Goal: Transaction & Acquisition: Purchase product/service

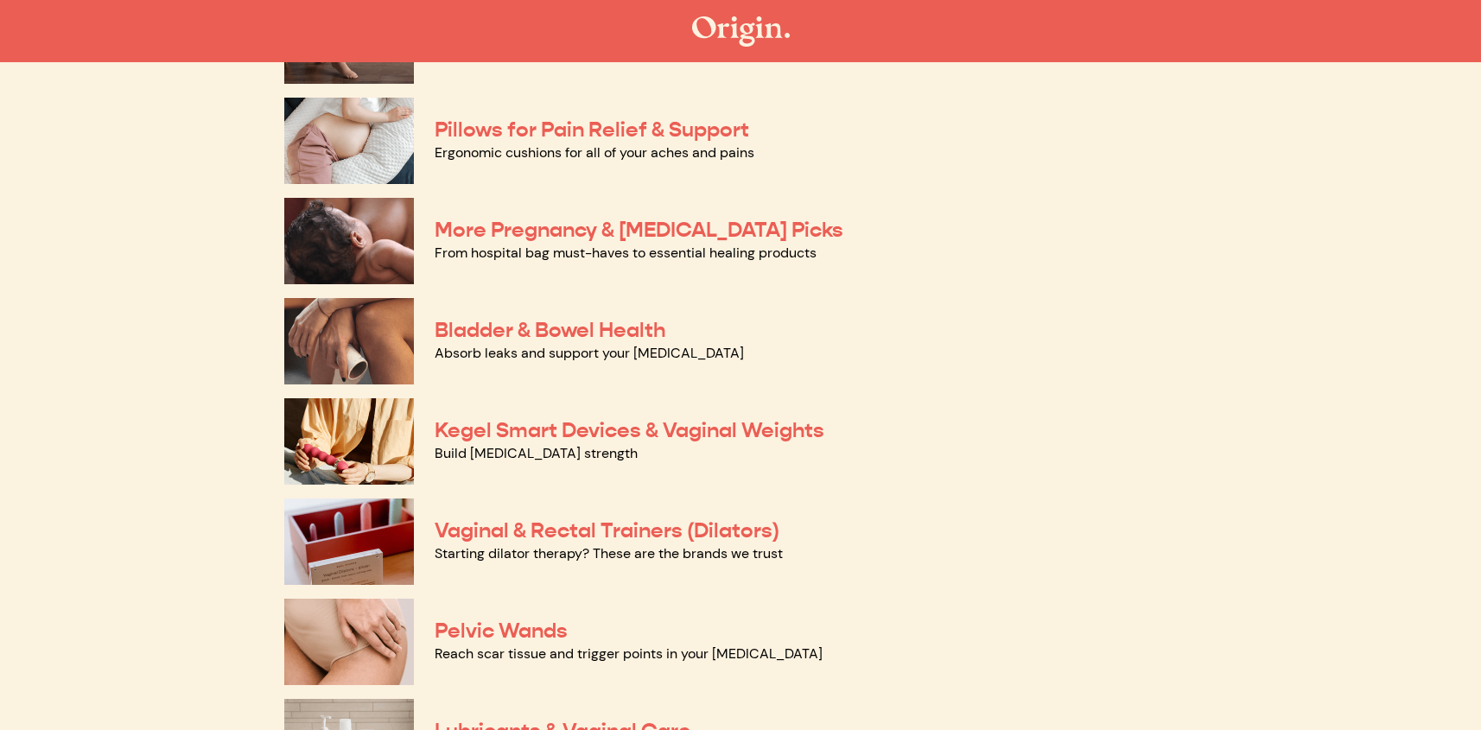
scroll to position [327, 0]
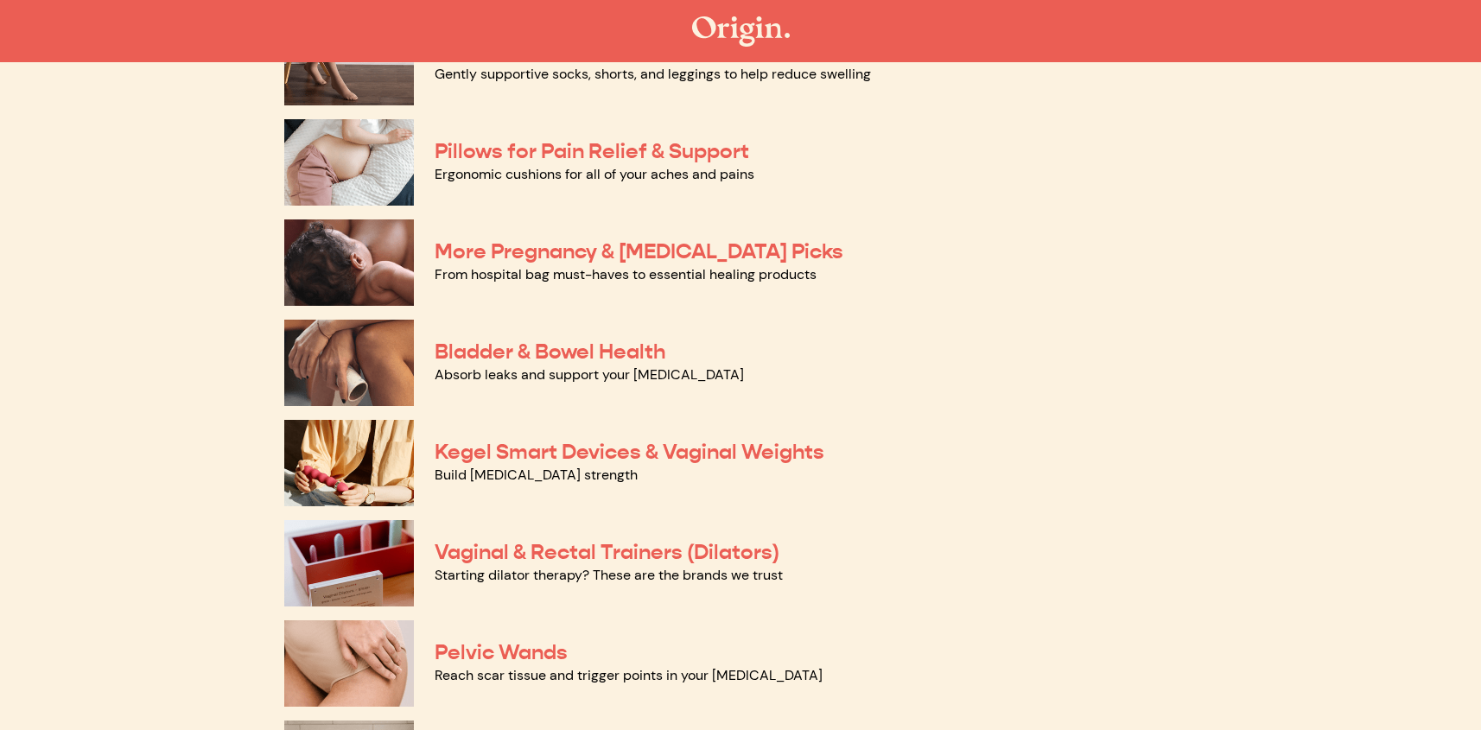
click at [489, 366] on link "Absorb leaks and support your pelvic floor" at bounding box center [589, 375] width 309 height 18
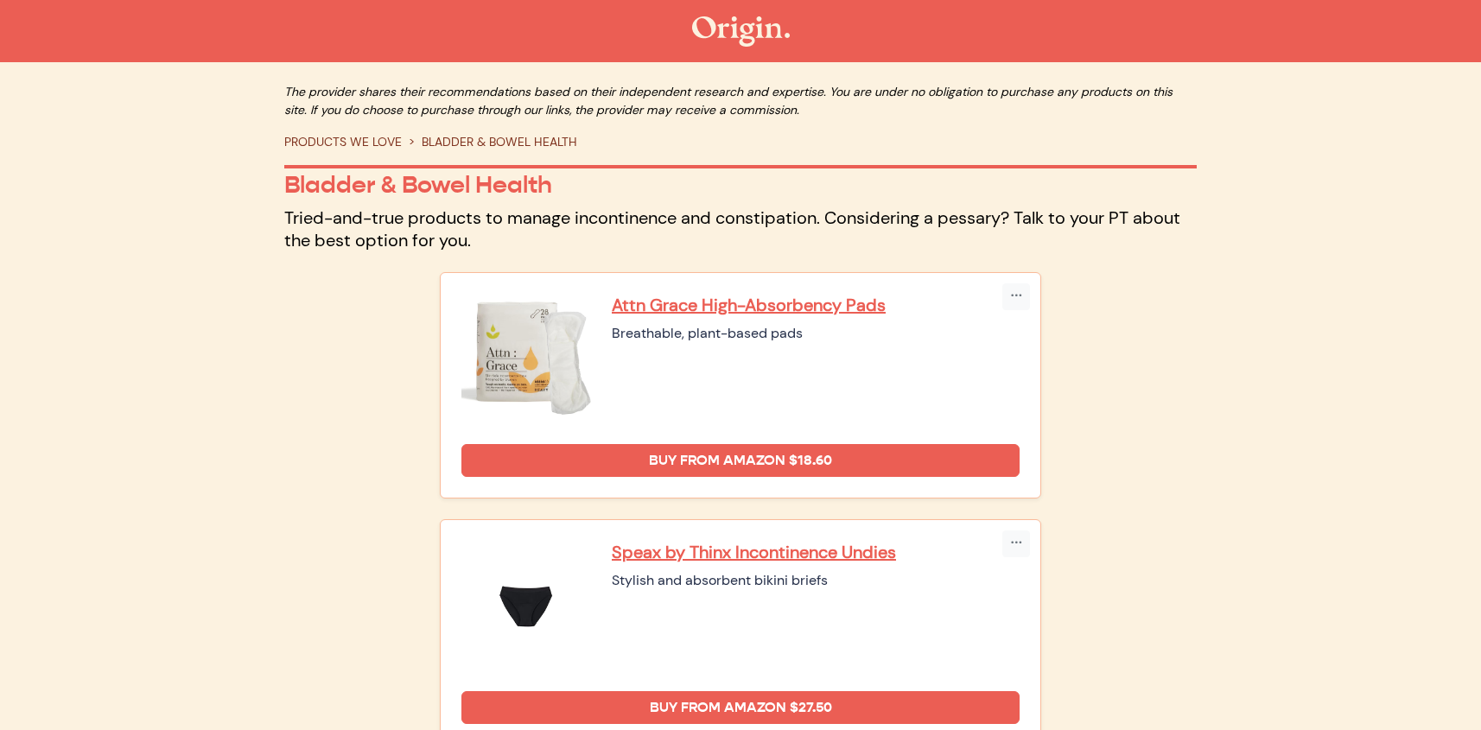
click at [489, 359] on img at bounding box center [527, 359] width 130 height 130
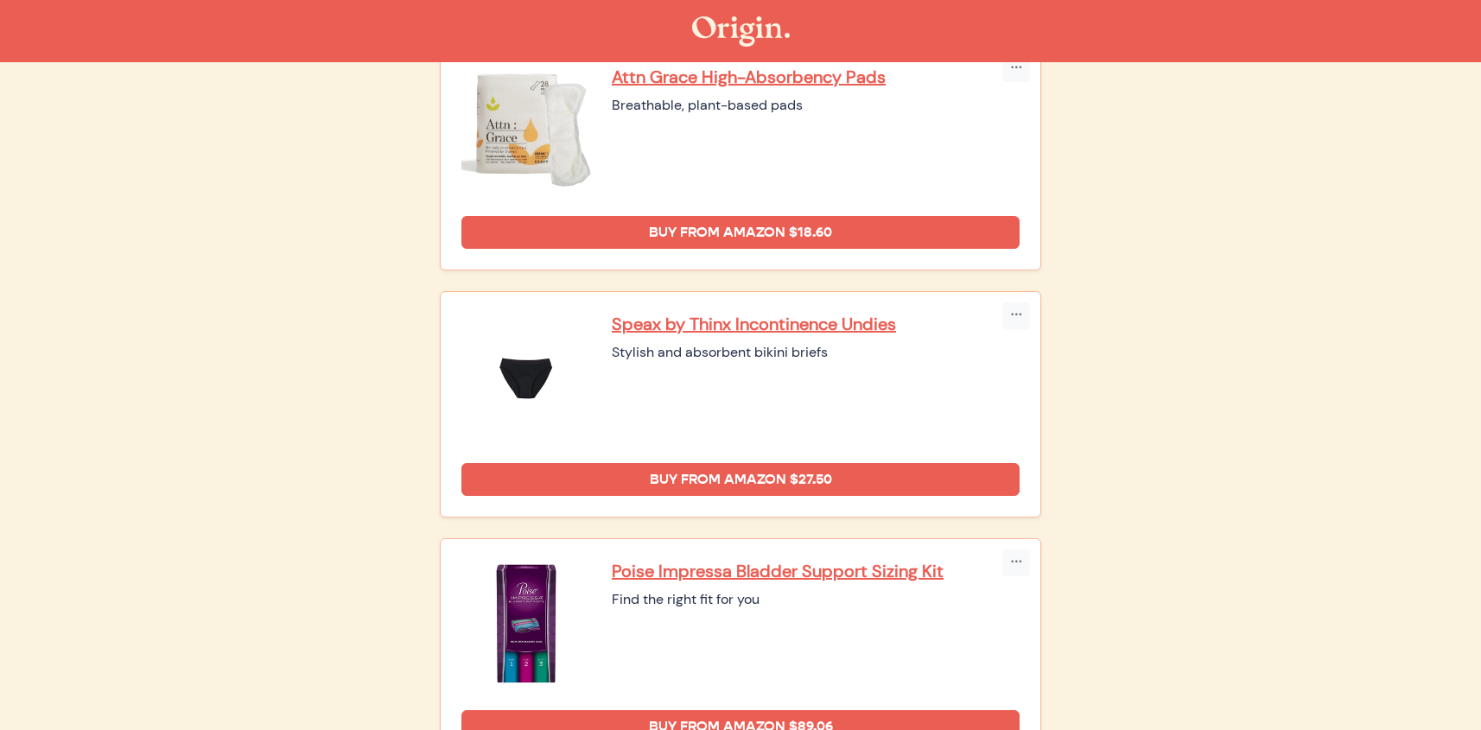
scroll to position [258, 0]
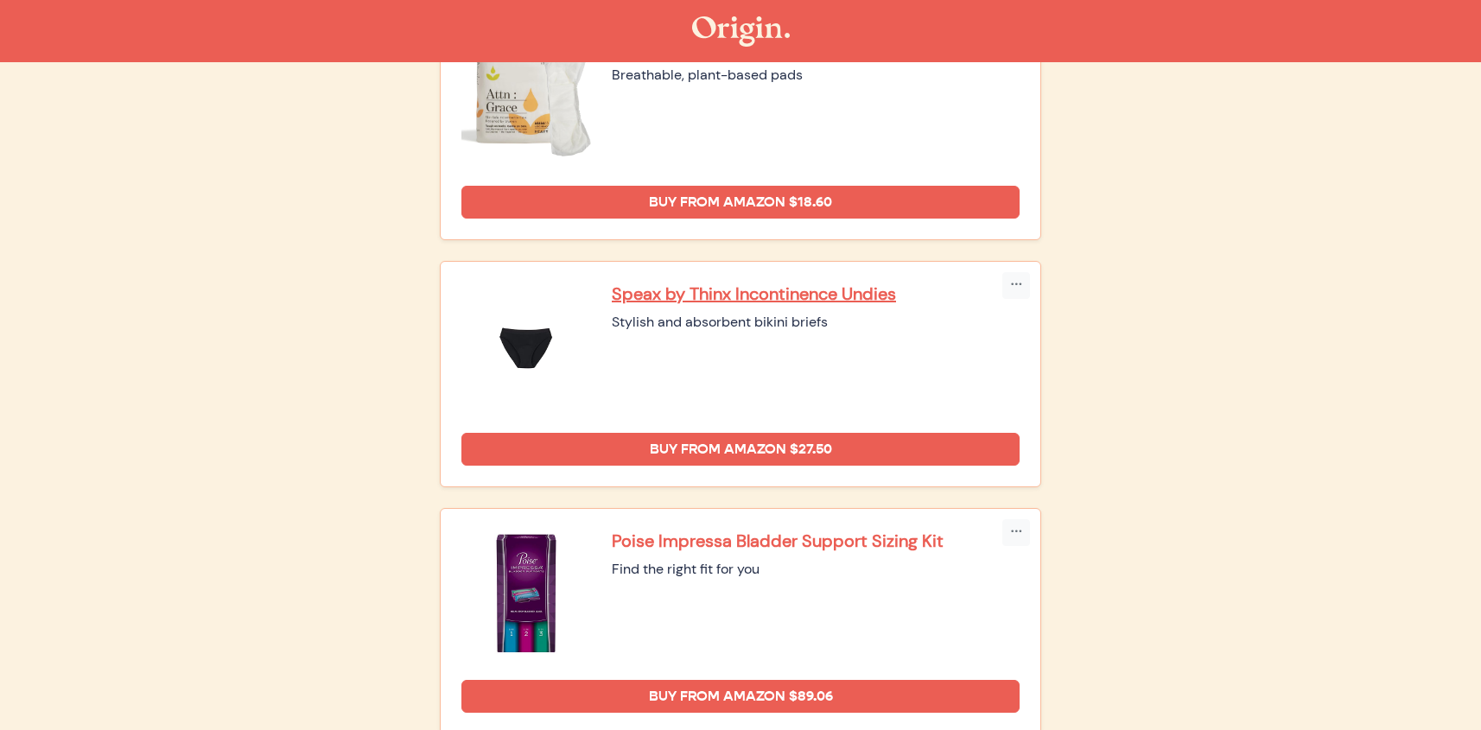
click at [717, 538] on p "Poise Impressa Bladder Support Sizing Kit" at bounding box center [816, 541] width 408 height 22
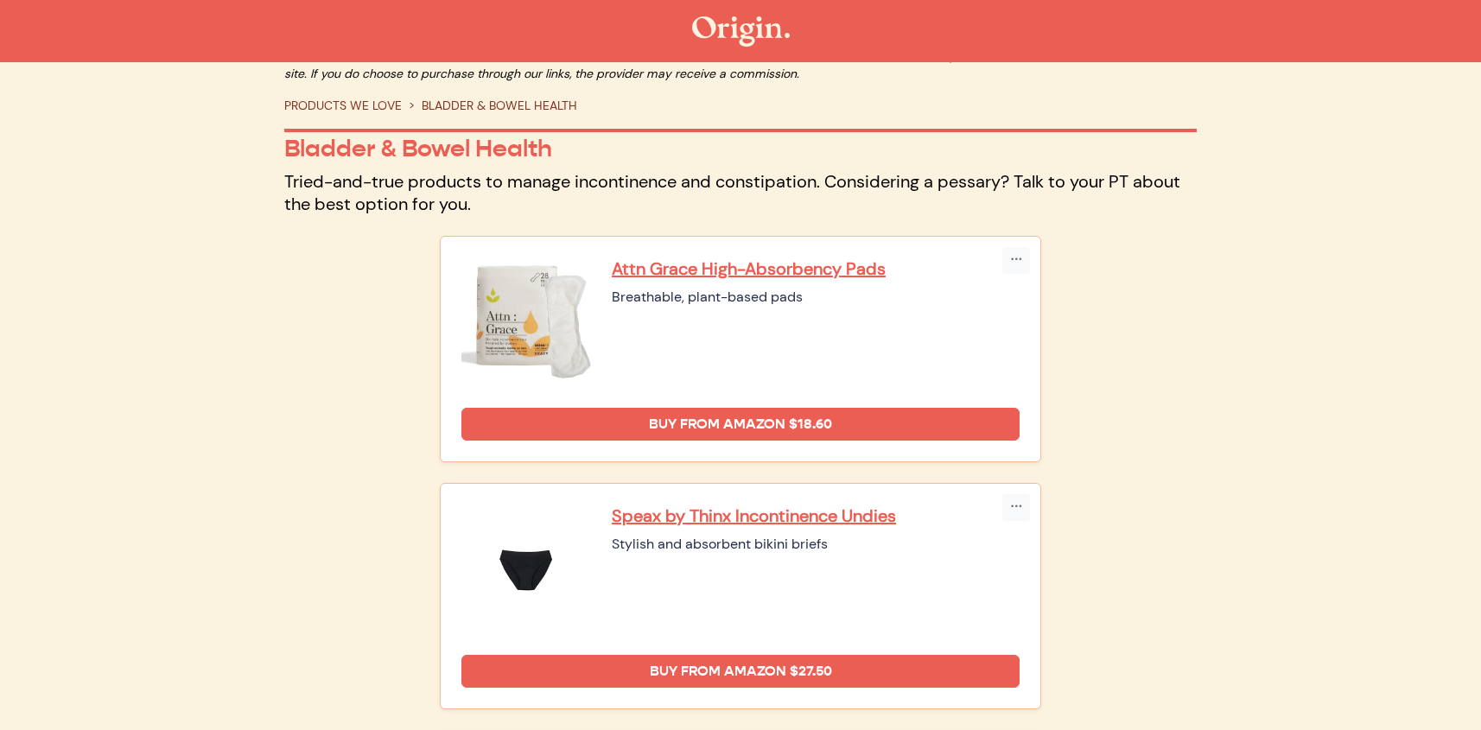
scroll to position [0, 0]
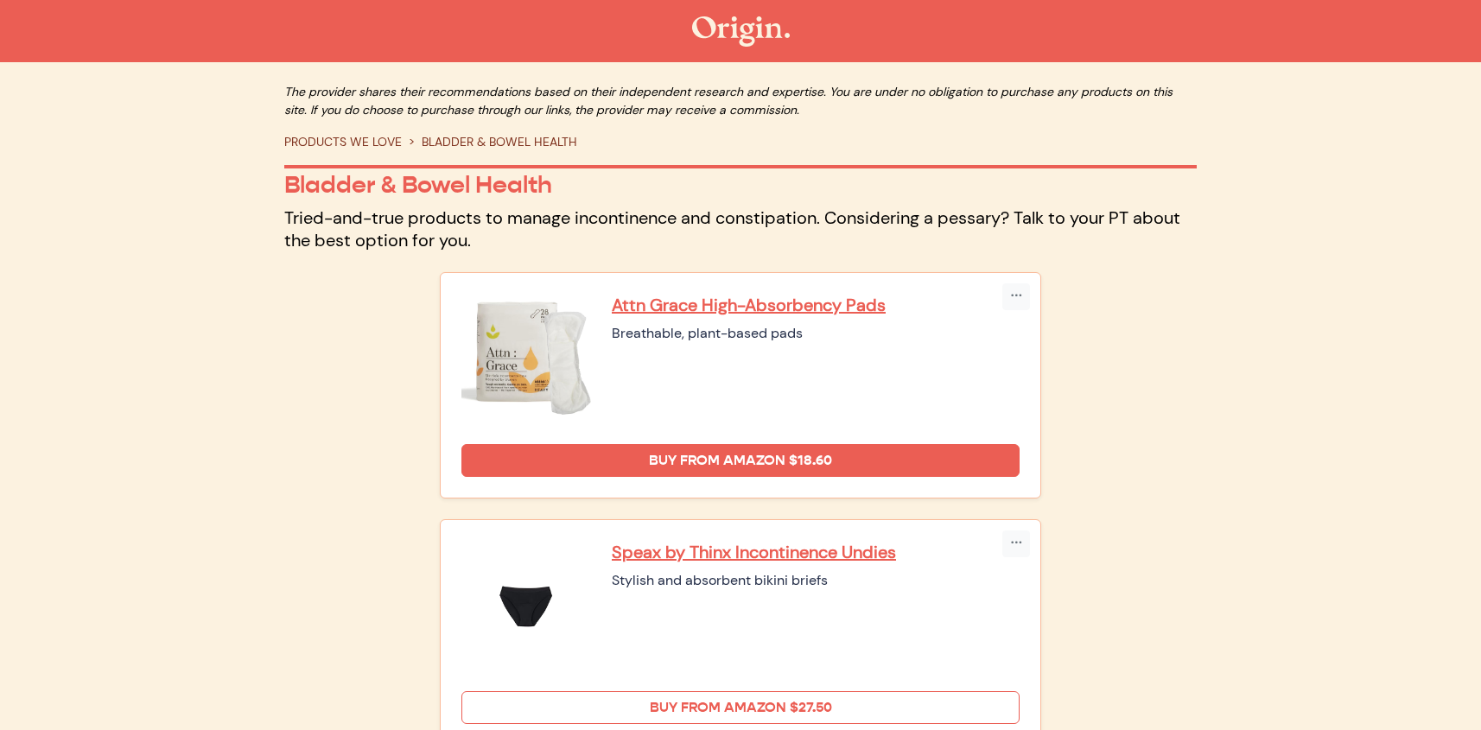
click at [691, 710] on link "Buy from Amazon $27.50" at bounding box center [741, 707] width 558 height 33
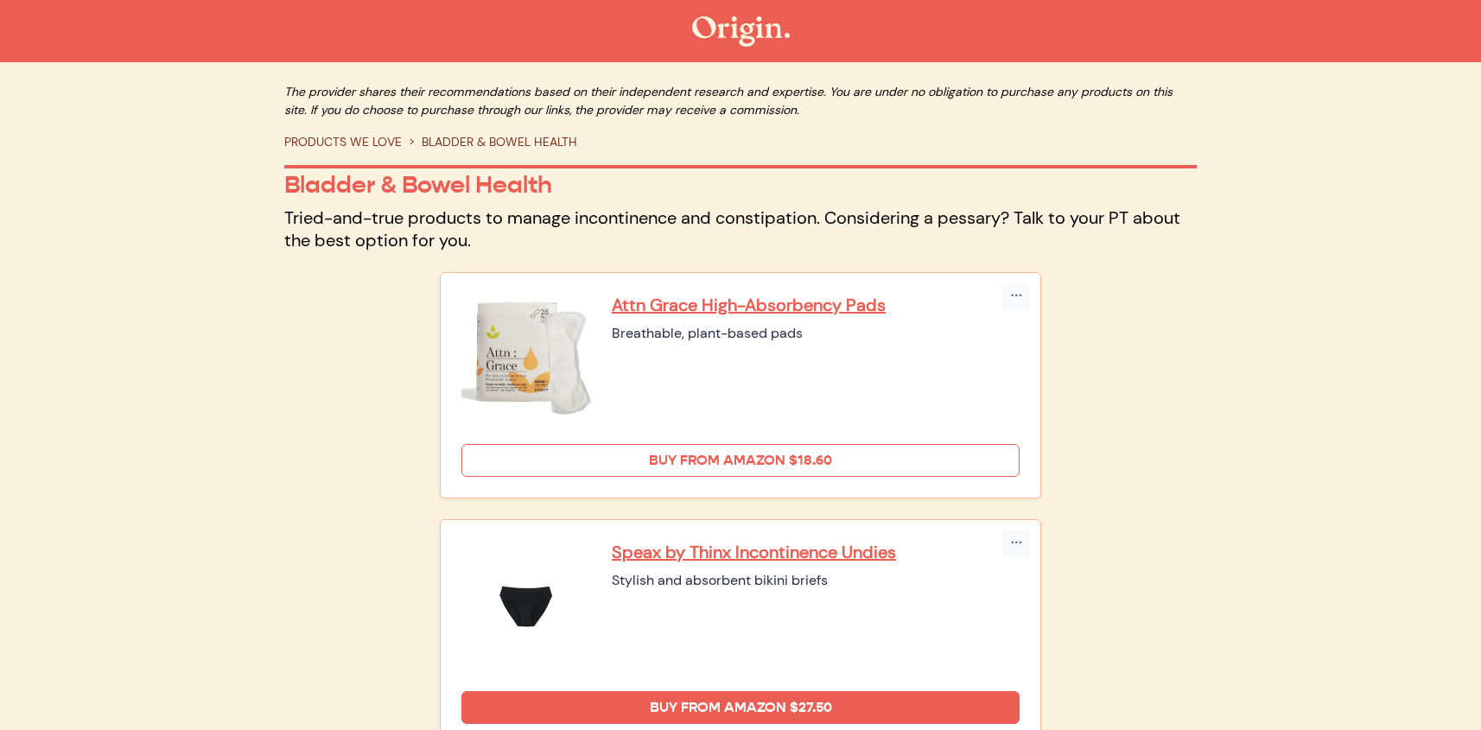
click at [723, 459] on link "Buy from Amazon $18.60" at bounding box center [741, 460] width 558 height 33
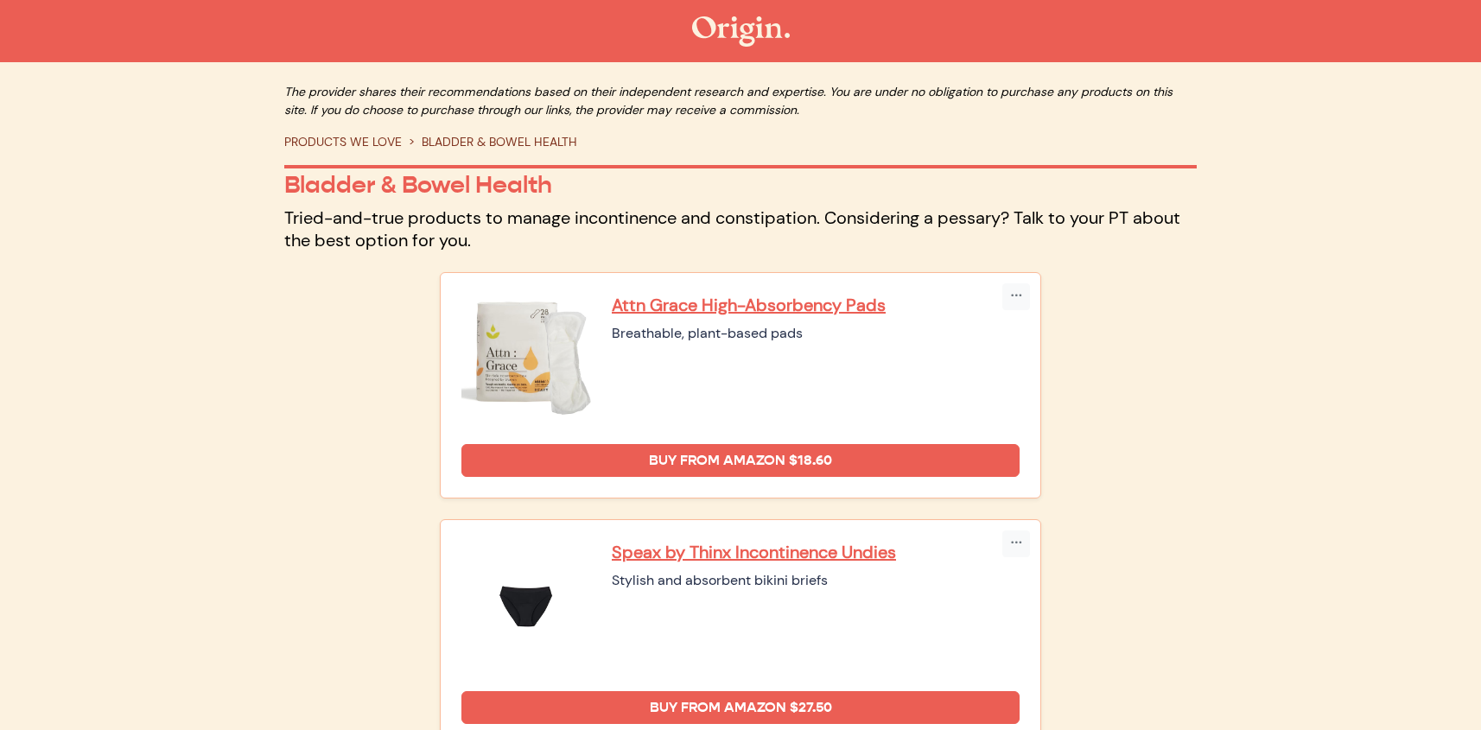
click at [358, 145] on link "PRODUCTS WE LOVE" at bounding box center [343, 142] width 118 height 16
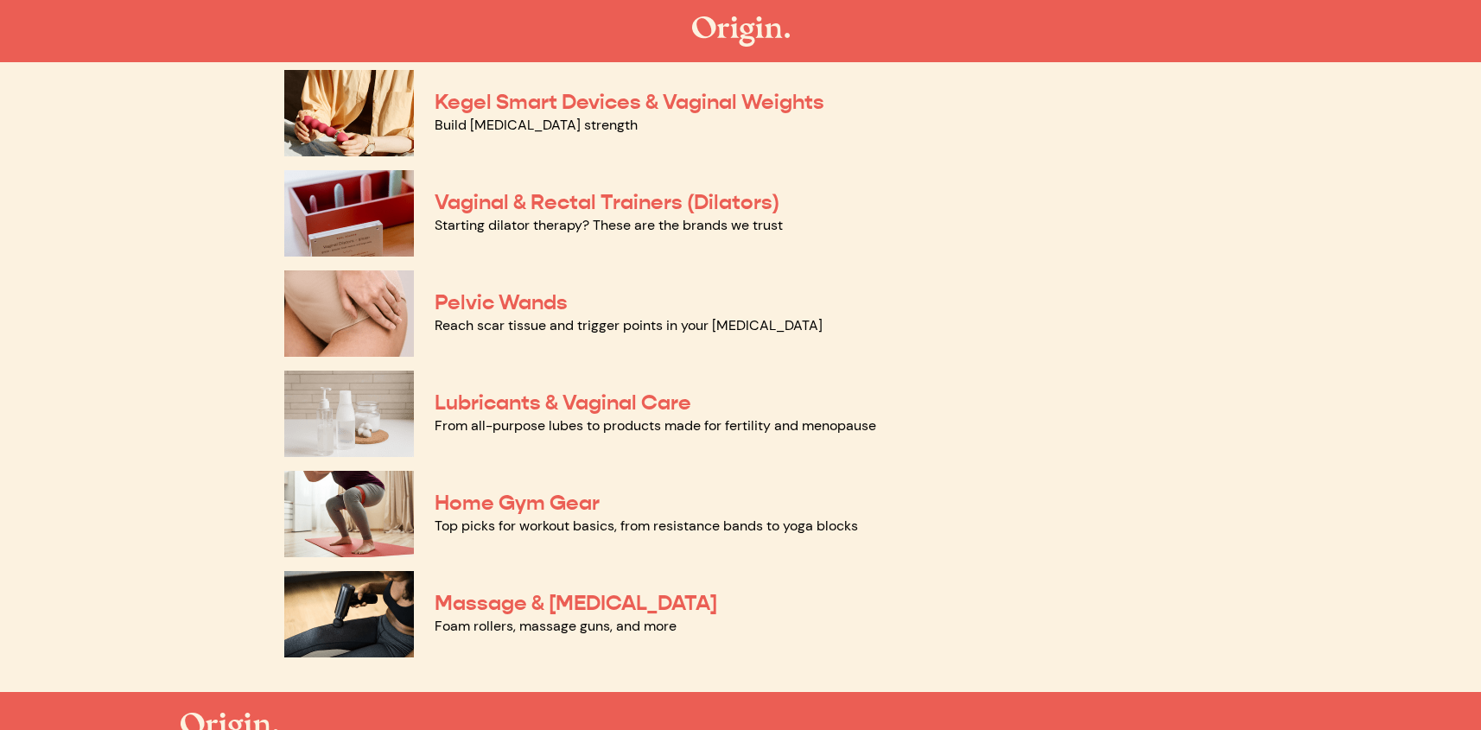
scroll to position [680, 0]
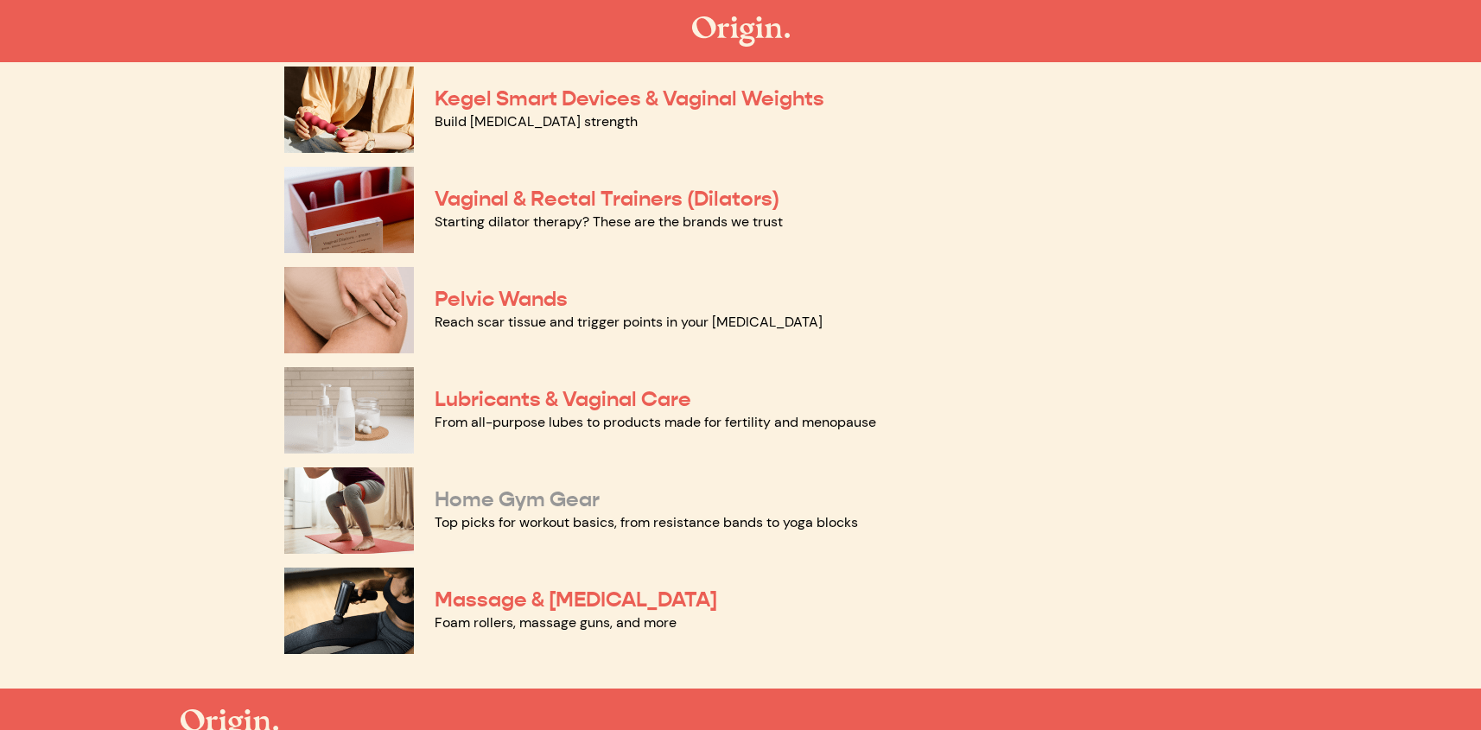
click at [526, 493] on link "Home Gym Gear" at bounding box center [517, 500] width 165 height 26
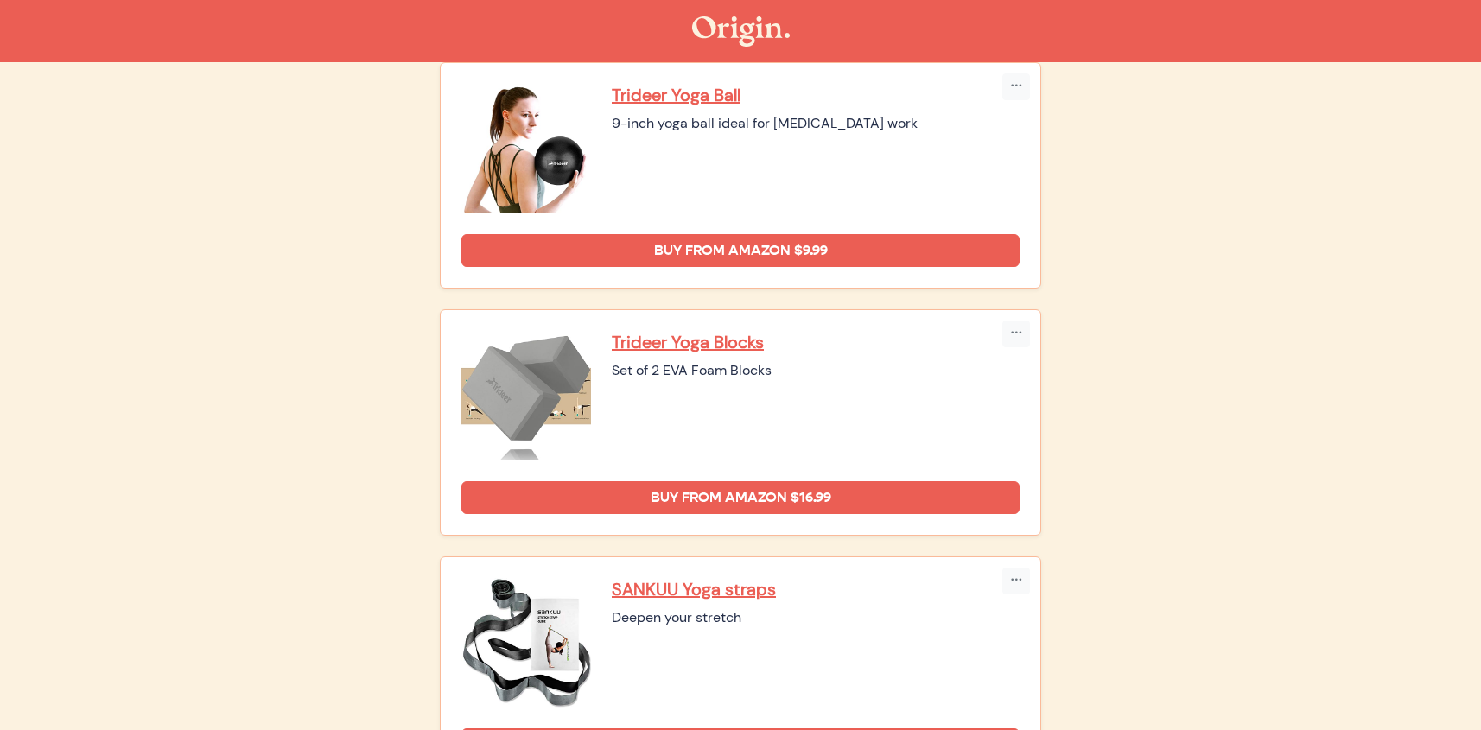
scroll to position [1194, 0]
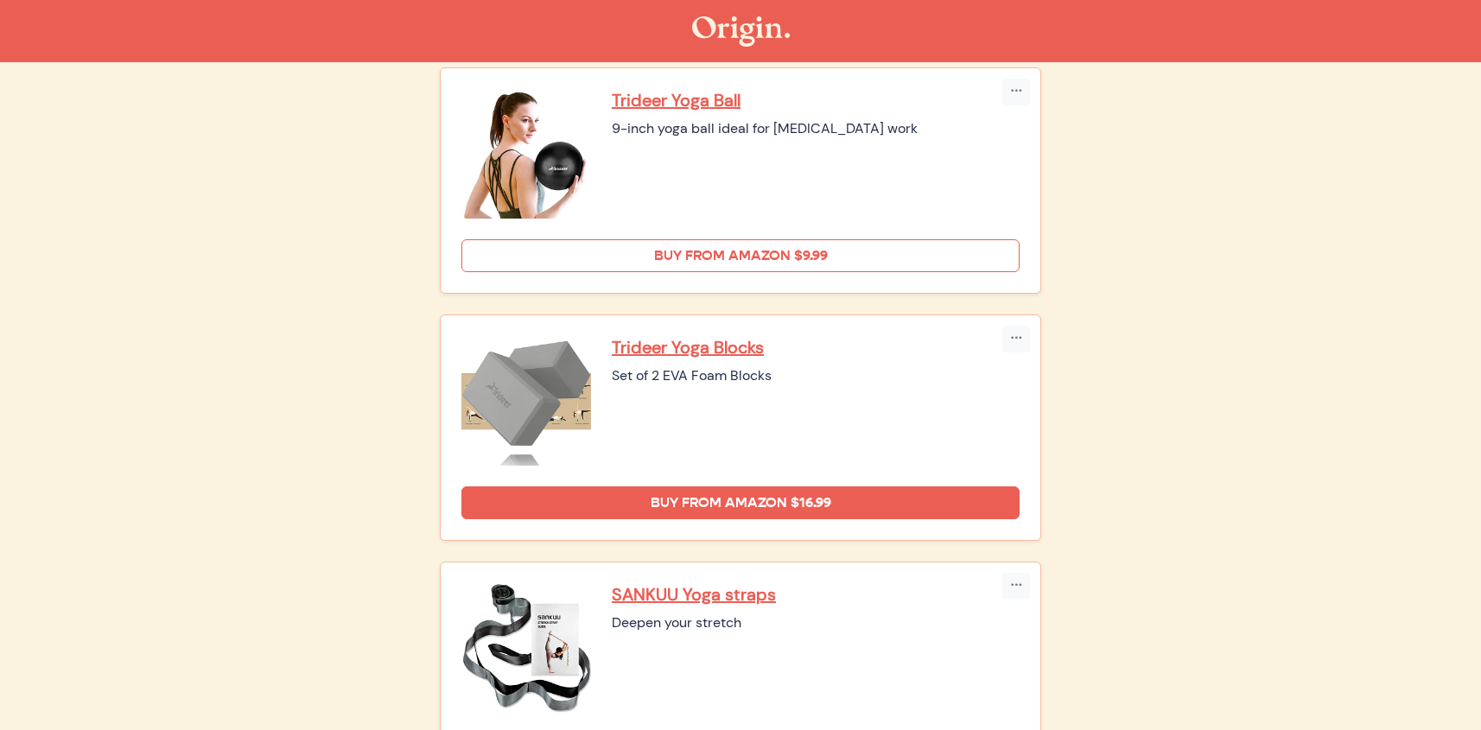
click at [761, 262] on link "Buy from Amazon $9.99" at bounding box center [741, 255] width 558 height 33
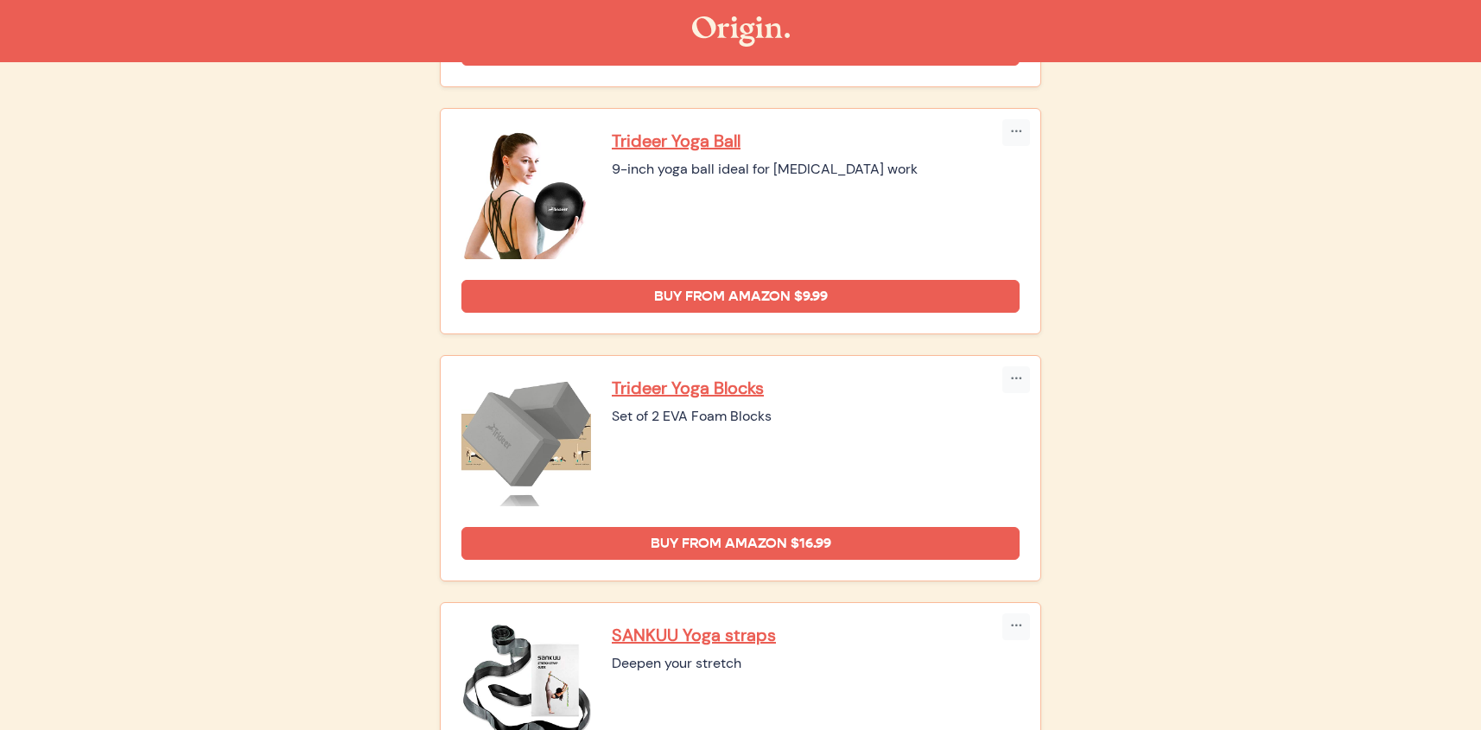
scroll to position [1145, 0]
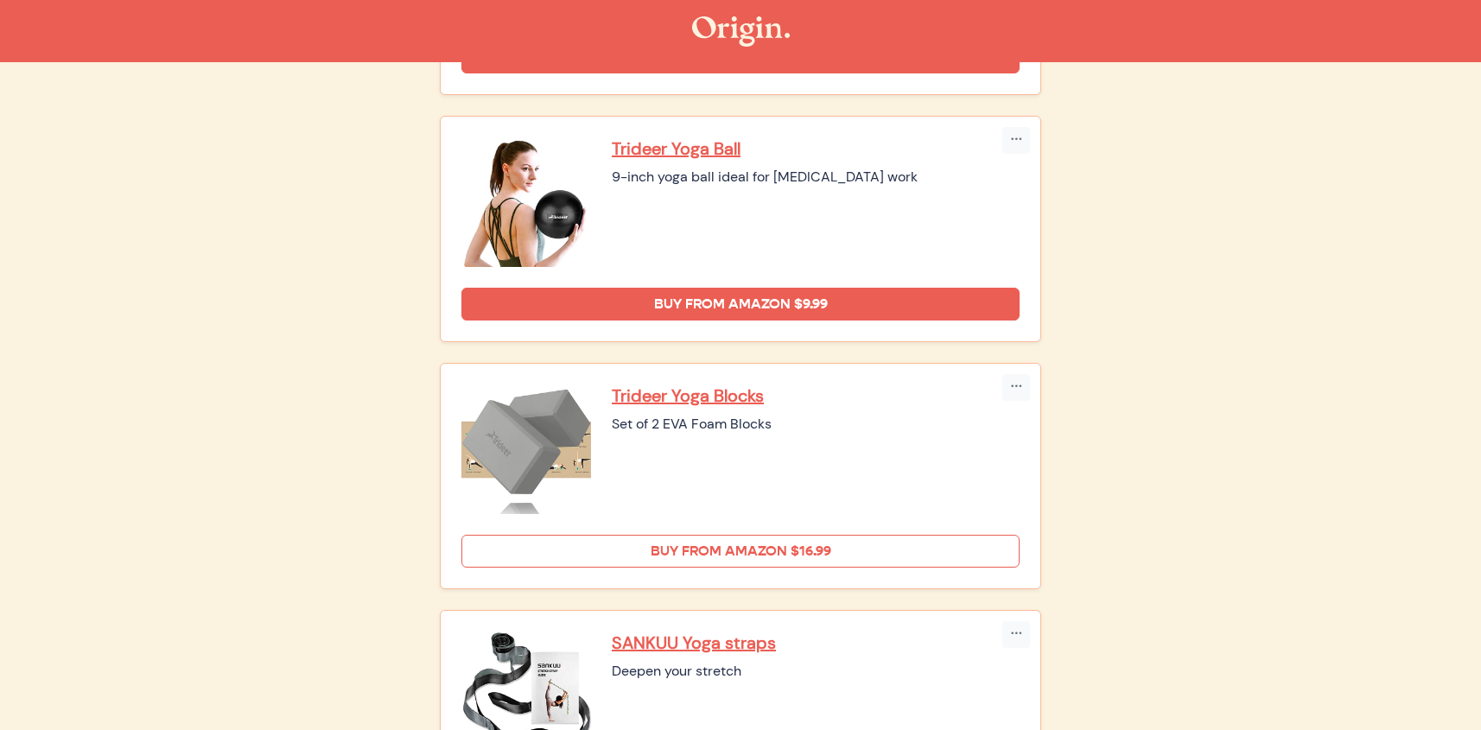
click at [701, 557] on link "Buy from Amazon $16.99" at bounding box center [741, 551] width 558 height 33
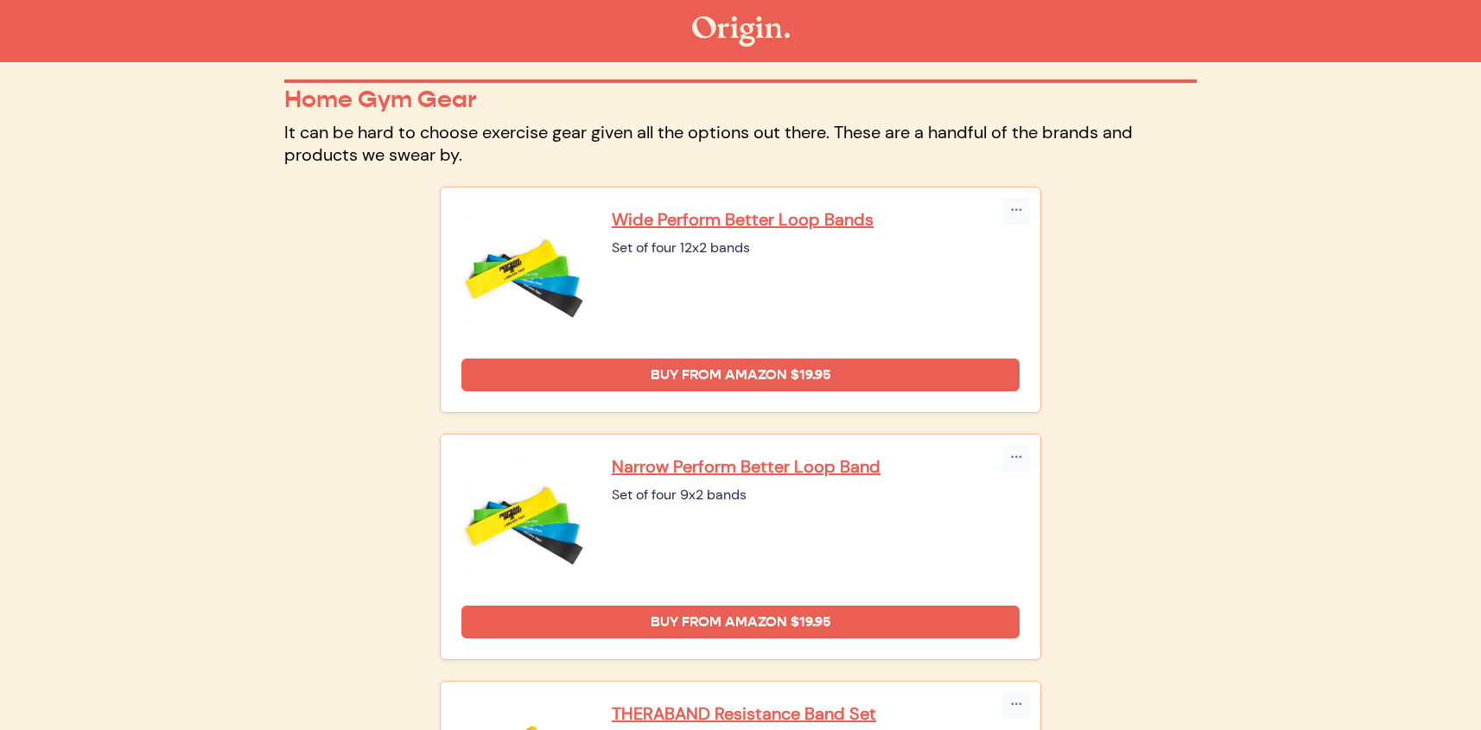
scroll to position [86, 0]
